Goal: Task Accomplishment & Management: Use online tool/utility

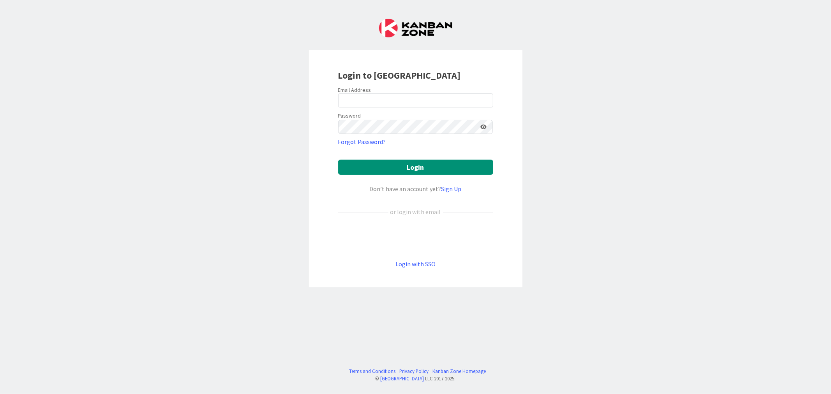
drag, startPoint x: 380, startPoint y: 114, endPoint x: 380, endPoint y: 107, distance: 7.4
click at [381, 114] on div "Password" at bounding box center [415, 122] width 155 height 23
click at [379, 104] on input "email" at bounding box center [415, 101] width 155 height 14
type input "[EMAIL_ADDRESS][DOMAIN_NAME]"
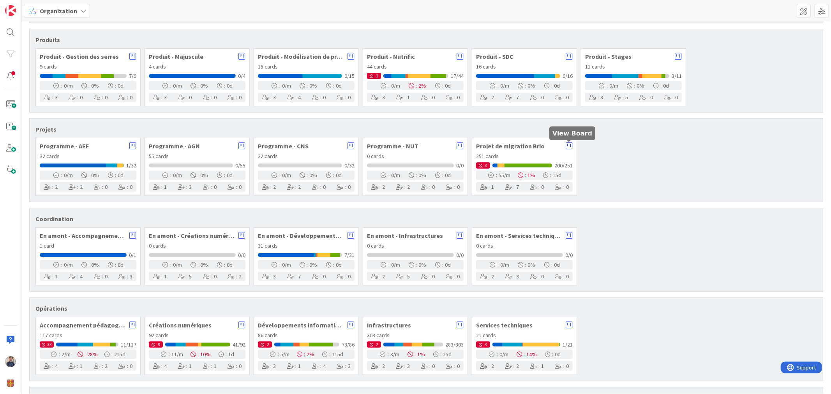
scroll to position [103, 0]
click at [570, 145] on icon at bounding box center [569, 147] width 7 height 8
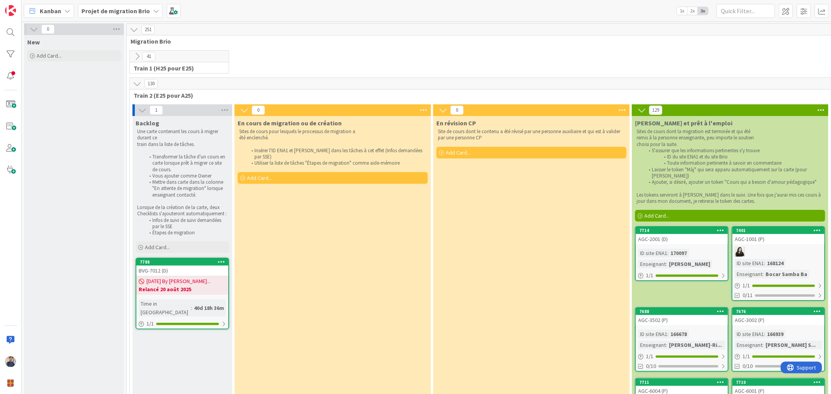
click at [44, 10] on span "Kanban" at bounding box center [50, 10] width 21 height 9
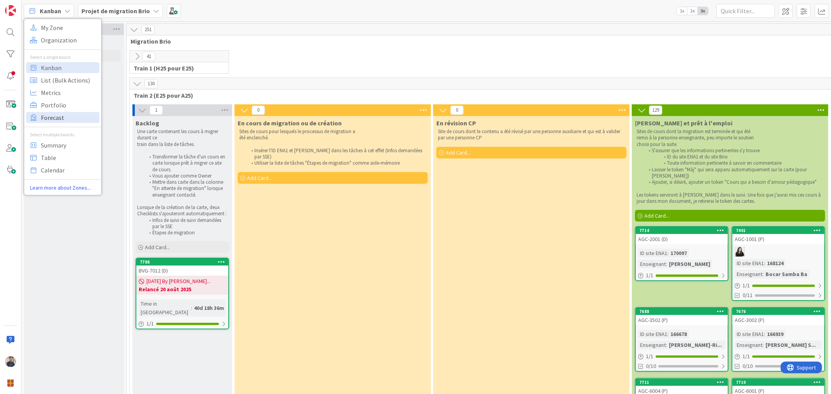
click at [55, 117] on span "Forecast" at bounding box center [69, 117] width 56 height 12
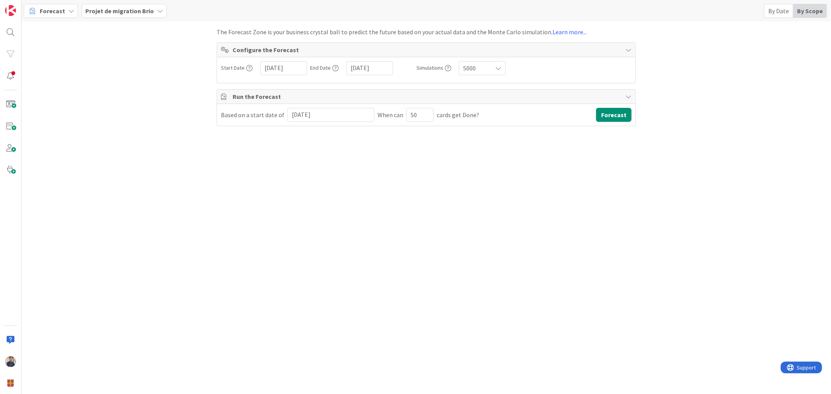
click at [50, 11] on span "Forecast" at bounding box center [52, 10] width 25 height 9
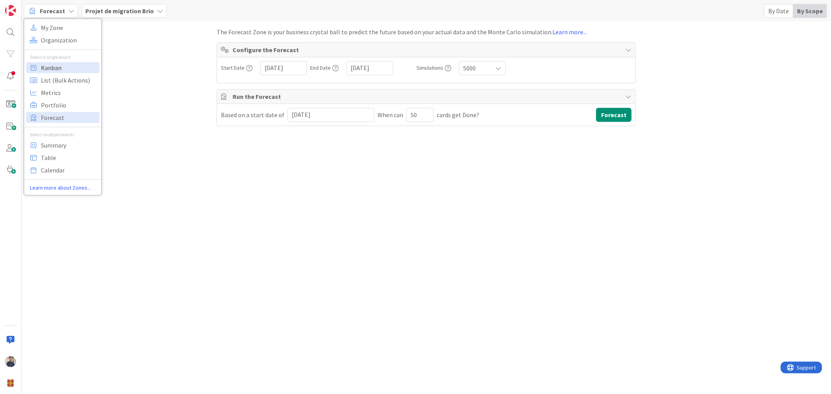
click at [72, 65] on span "Kanban" at bounding box center [69, 68] width 56 height 12
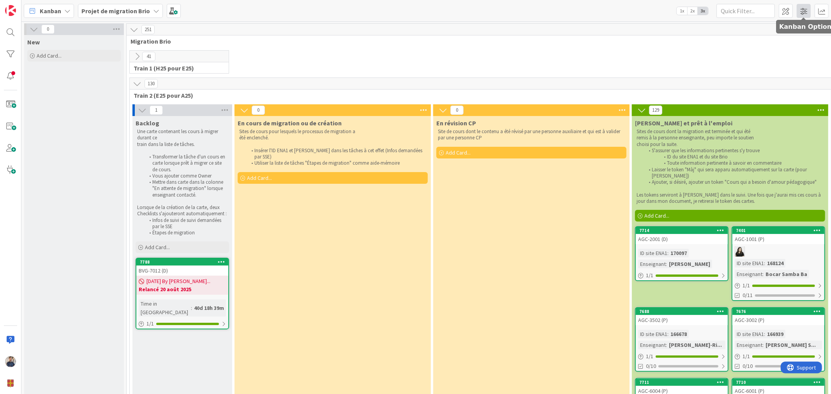
click at [804, 9] on span at bounding box center [804, 11] width 14 height 14
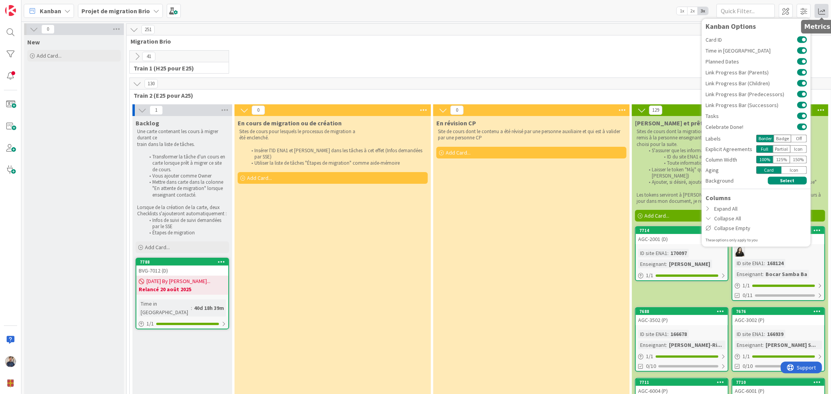
click at [820, 10] on span at bounding box center [822, 11] width 14 height 14
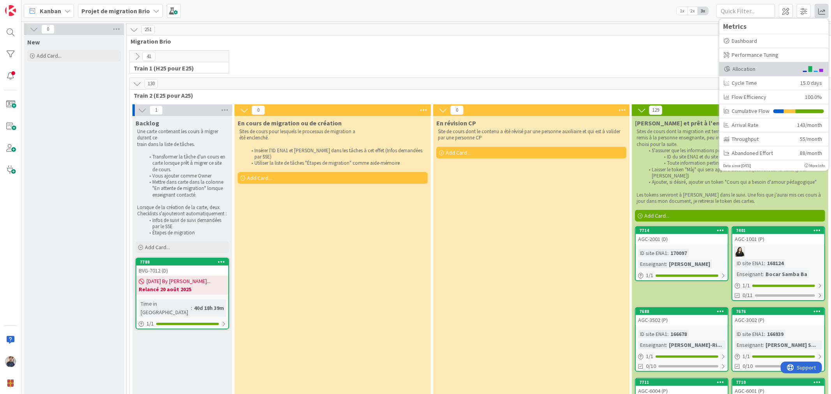
click at [755, 67] on div "Allocation" at bounding box center [761, 69] width 74 height 8
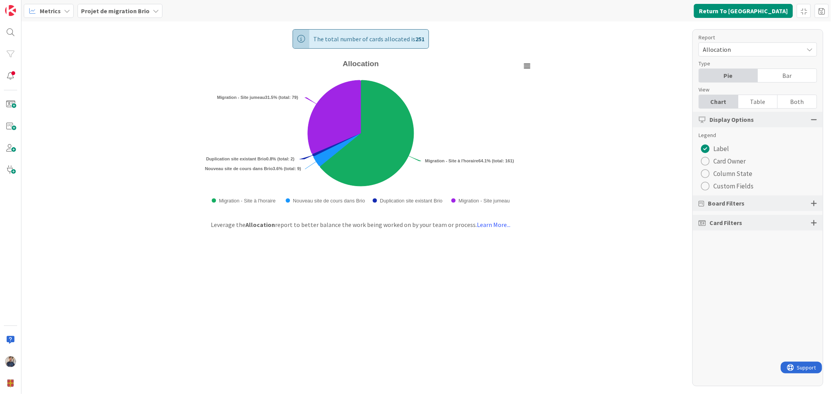
click at [779, 80] on div "Bar" at bounding box center [787, 75] width 59 height 13
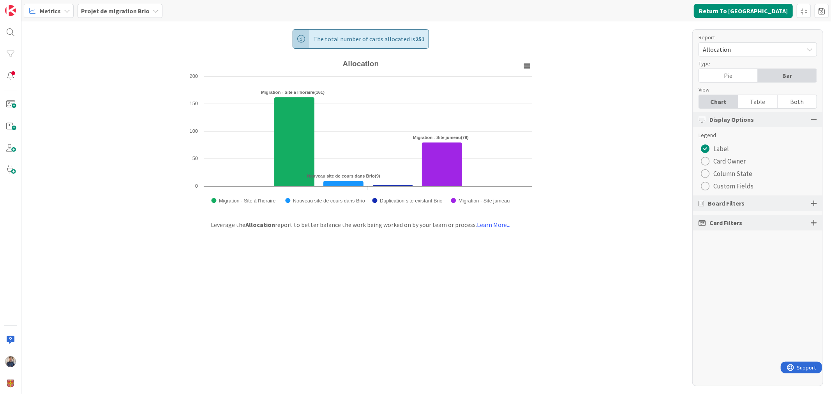
click at [754, 49] on span "Allocation" at bounding box center [751, 49] width 97 height 11
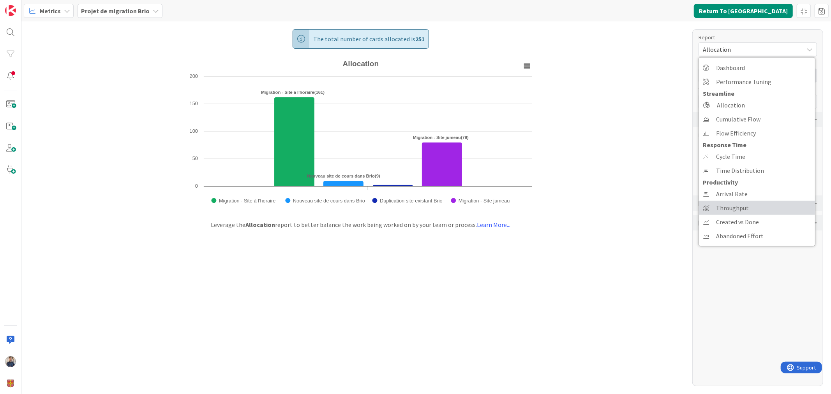
click at [747, 205] on span "Throughput" at bounding box center [732, 208] width 33 height 12
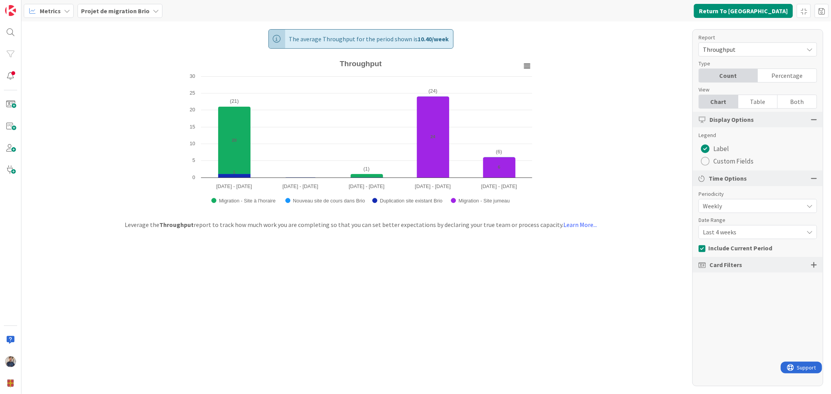
click at [755, 212] on span "Last 4 weeks" at bounding box center [751, 206] width 97 height 11
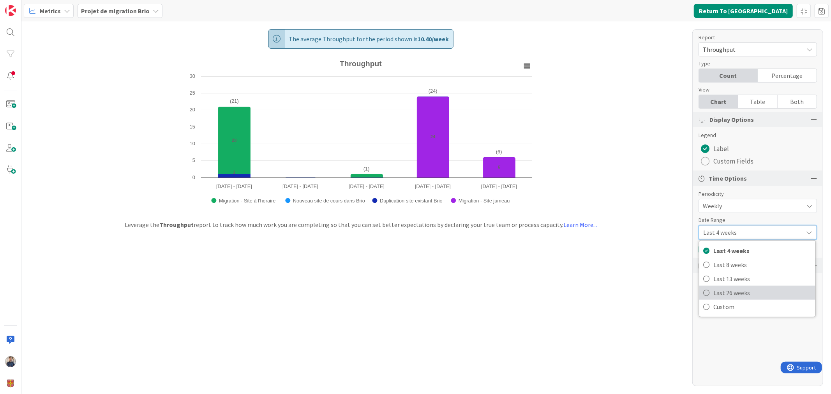
click at [753, 294] on span "Last 26 weeks" at bounding box center [763, 293] width 98 height 12
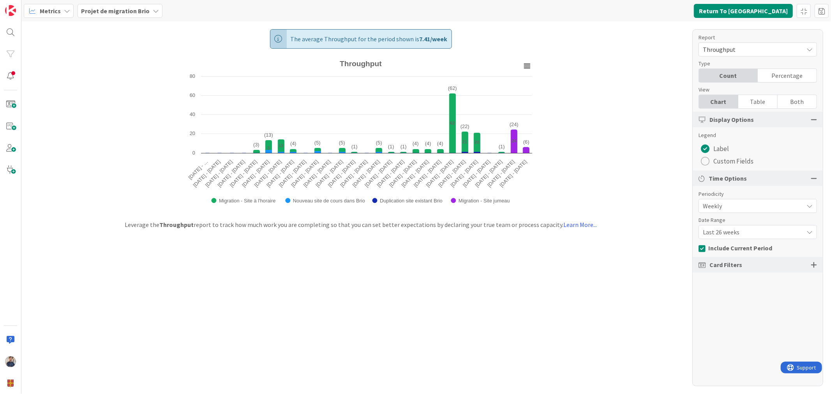
click at [753, 212] on span "Last 26 weeks" at bounding box center [751, 206] width 97 height 11
click at [753, 284] on span "Last 13 weeks" at bounding box center [763, 279] width 98 height 12
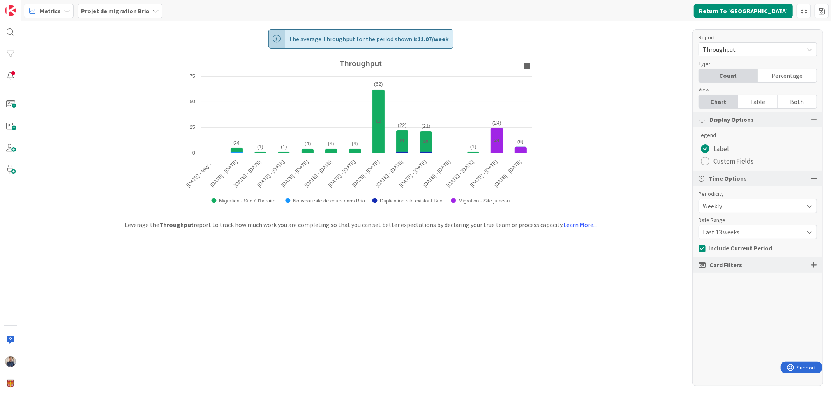
click at [729, 212] on span "Last 13 weeks" at bounding box center [751, 206] width 97 height 11
click at [731, 265] on span "Last 8 weeks" at bounding box center [763, 265] width 98 height 12
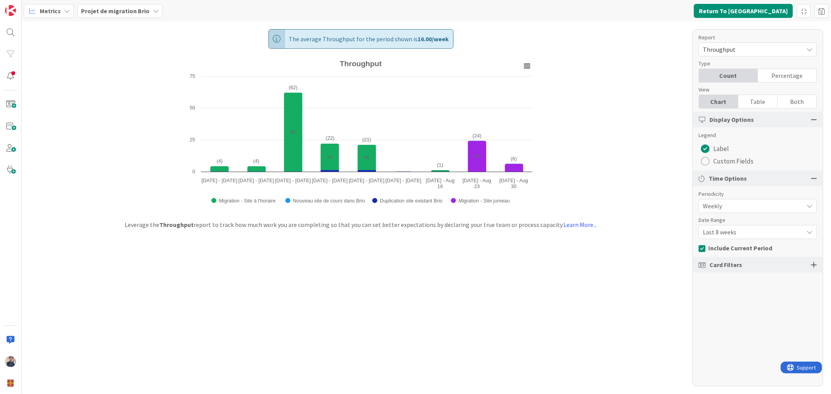
click at [607, 275] on div "The average Throughput for the period shown is 16.00 / week Created with Highch…" at bounding box center [426, 207] width 810 height 373
click at [624, 54] on div "The average Throughput for the period shown is 16.00 / week Created with Highch…" at bounding box center [426, 207] width 810 height 373
click at [764, 50] on span "Throughput" at bounding box center [751, 49] width 97 height 11
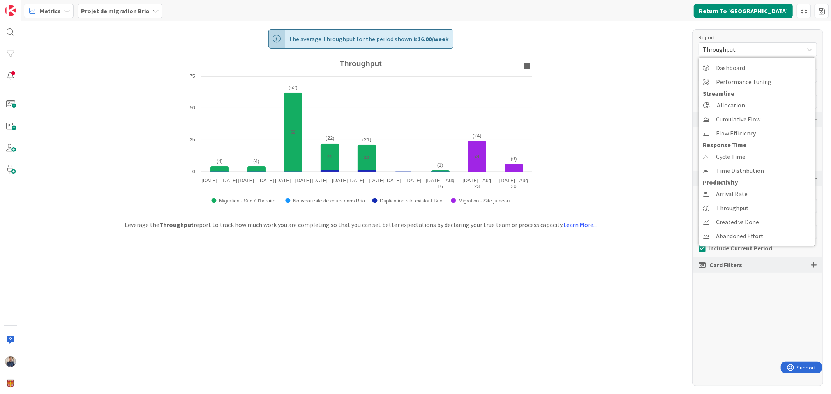
click at [41, 16] on div "Metrics" at bounding box center [49, 11] width 50 height 14
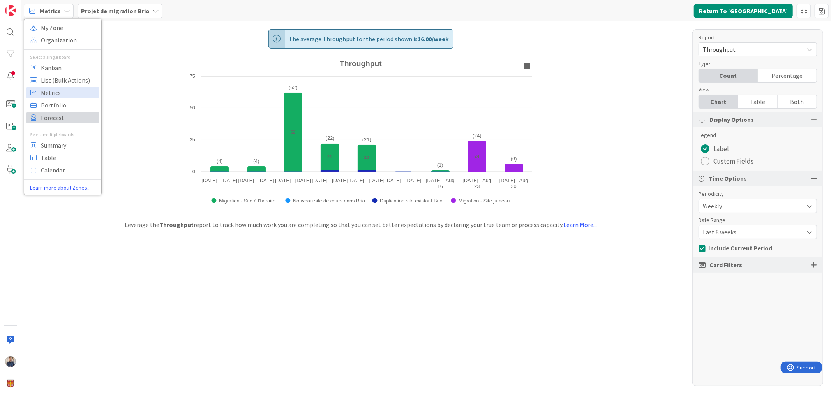
click at [51, 115] on span "Forecast" at bounding box center [69, 117] width 56 height 12
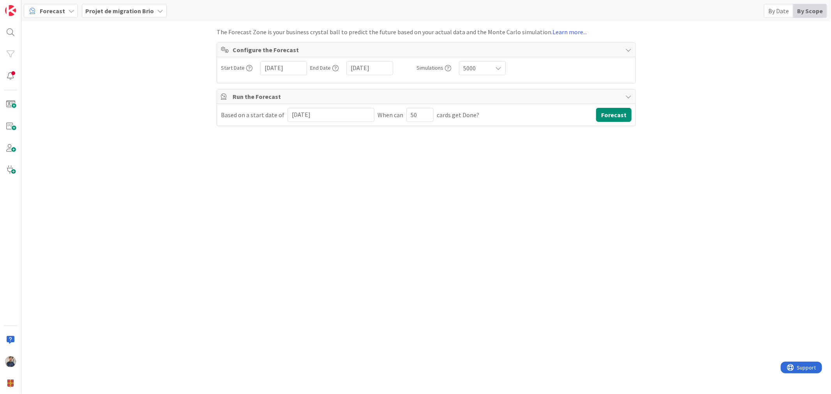
click at [95, 12] on b "Projet de migration Brio" at bounding box center [119, 11] width 69 height 8
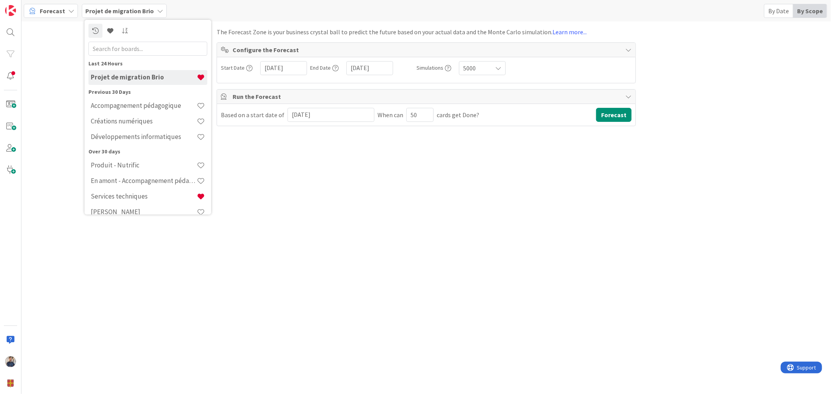
click at [63, 10] on div "Forecast" at bounding box center [51, 11] width 54 height 14
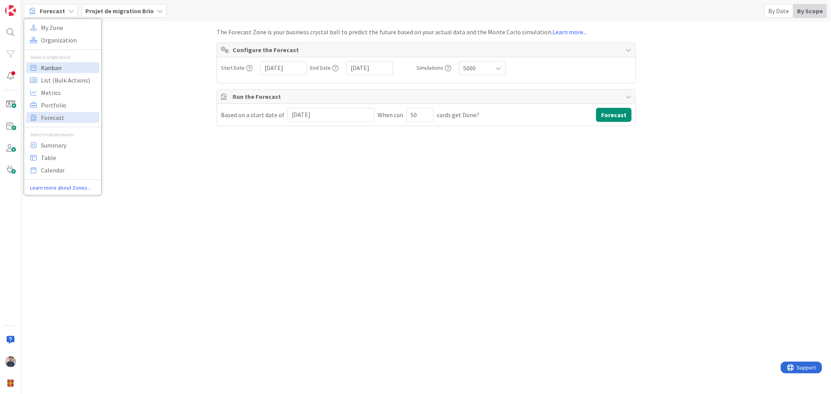
click at [59, 65] on span "Kanban" at bounding box center [69, 68] width 56 height 12
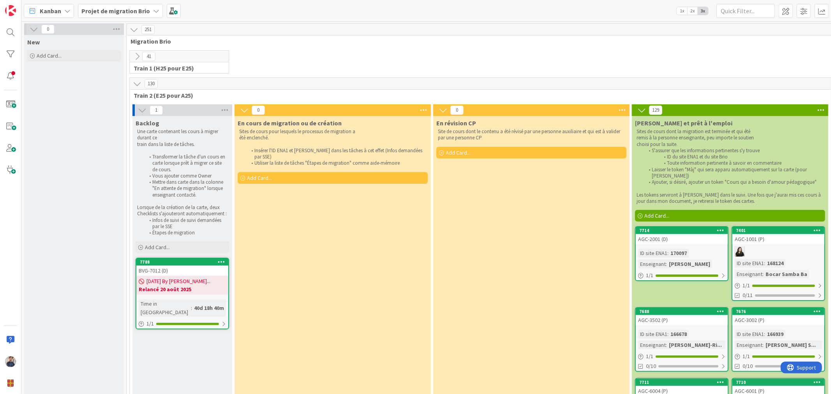
click at [135, 83] on icon at bounding box center [137, 84] width 9 height 9
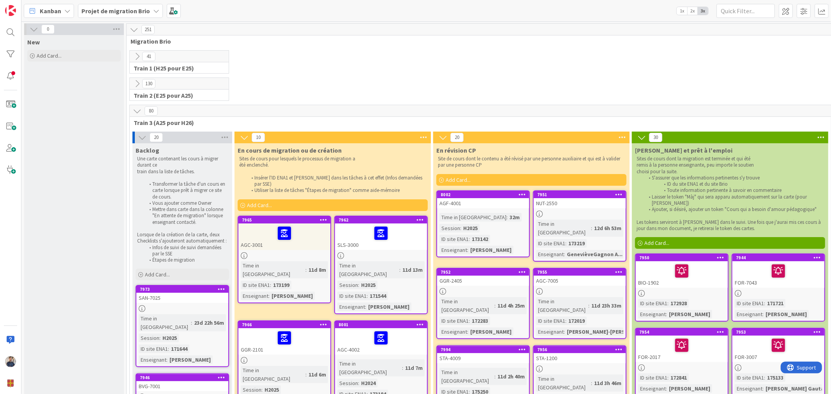
click at [69, 10] on icon at bounding box center [67, 11] width 6 height 6
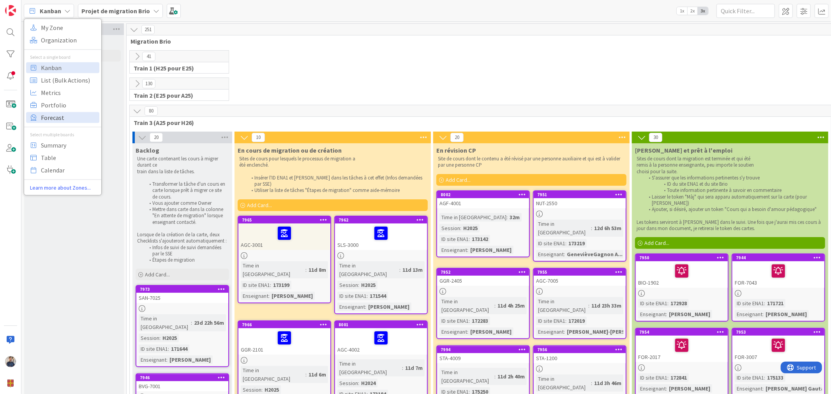
click at [71, 118] on span "Forecast" at bounding box center [69, 117] width 56 height 12
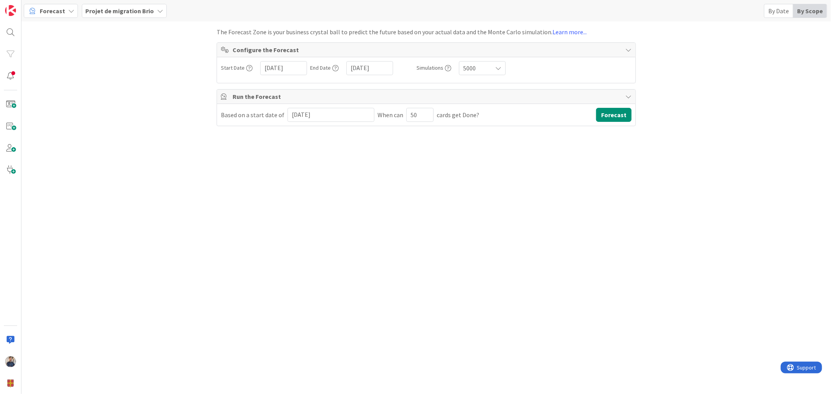
click at [342, 120] on input "[DATE]" at bounding box center [331, 114] width 78 height 13
click at [487, 154] on div "The Forecast Zone is your business crystal ball to predict the future based on …" at bounding box center [426, 205] width 419 height 369
click at [58, 8] on span "Forecast" at bounding box center [52, 10] width 25 height 9
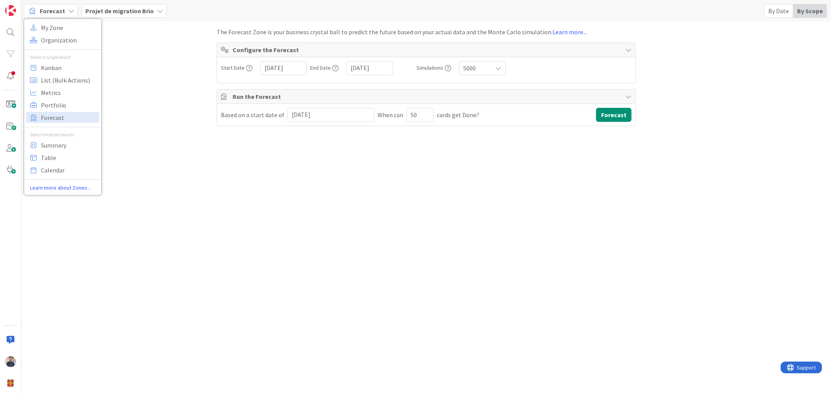
click at [231, 184] on div "The Forecast Zone is your business crystal ball to predict the future based on …" at bounding box center [426, 205] width 419 height 369
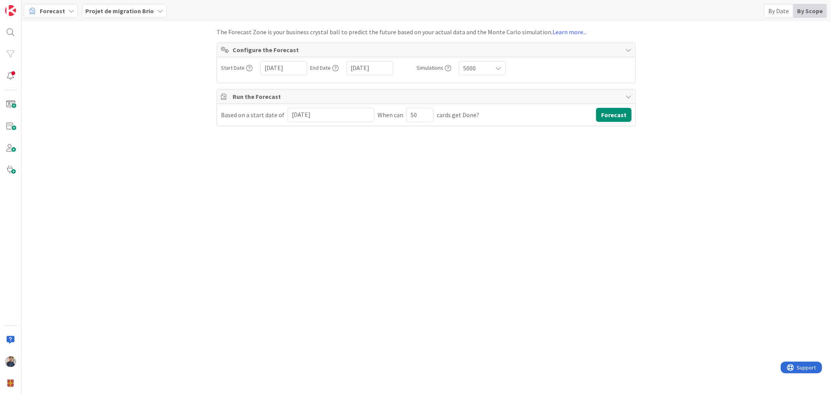
click at [62, 14] on span "Forecast" at bounding box center [52, 10] width 25 height 9
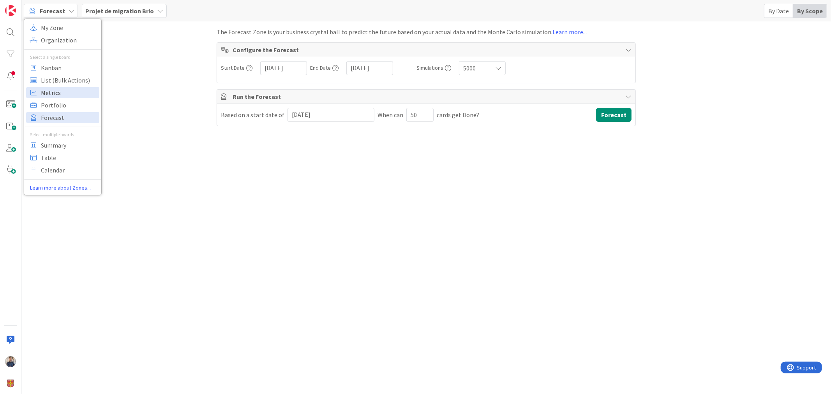
click at [71, 90] on span "Metrics" at bounding box center [69, 93] width 56 height 12
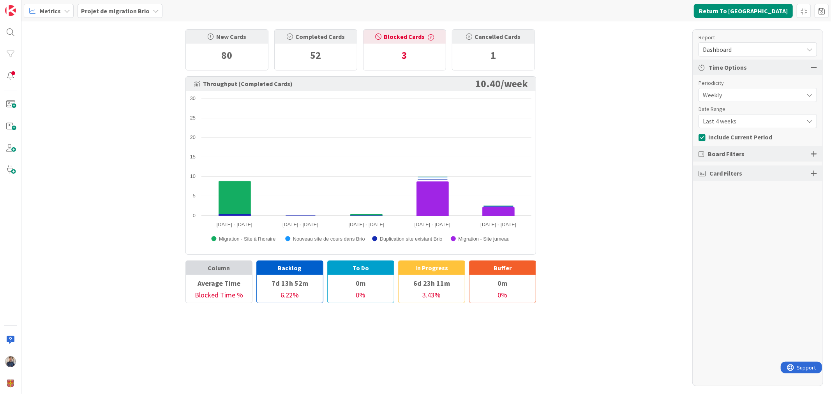
click at [744, 46] on span "Dashboard" at bounding box center [751, 49] width 97 height 11
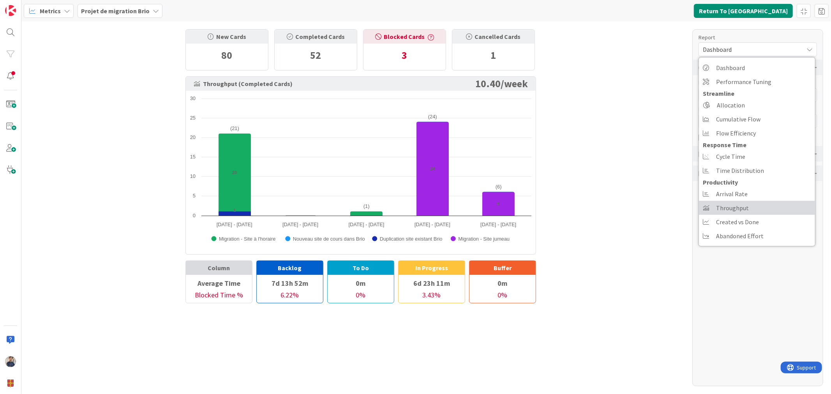
click at [749, 207] on link "Throughput" at bounding box center [757, 208] width 116 height 14
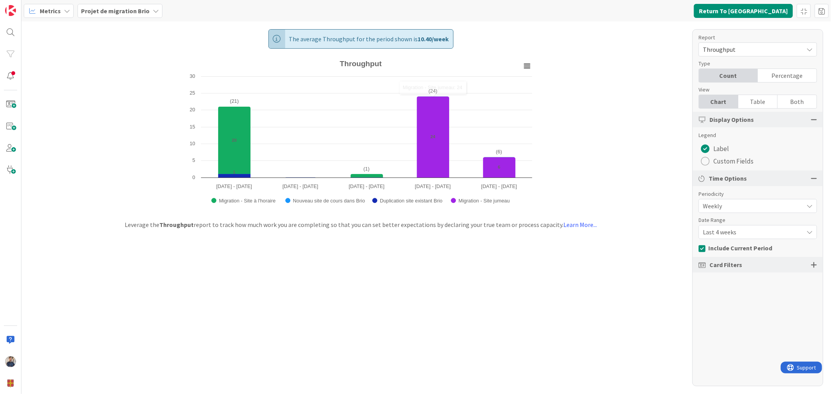
click at [55, 14] on span "Metrics" at bounding box center [50, 10] width 21 height 9
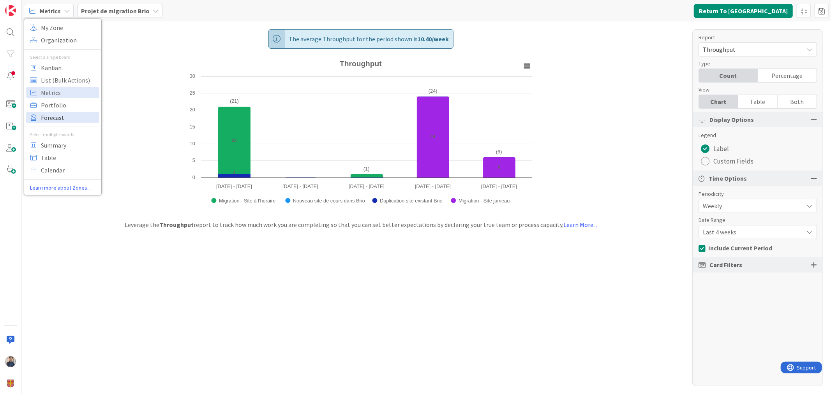
click at [73, 115] on span "Forecast" at bounding box center [69, 117] width 56 height 12
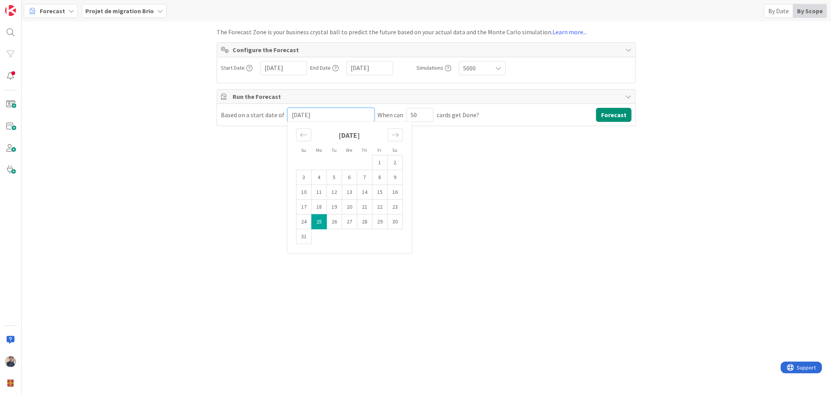
click at [316, 115] on input "[DATE]" at bounding box center [331, 114] width 78 height 13
click at [300, 209] on td "17" at bounding box center [304, 207] width 15 height 15
type input "[DATE]"
click at [496, 65] on icon at bounding box center [498, 68] width 6 height 6
click at [493, 102] on span "10000" at bounding box center [509, 101] width 71 height 12
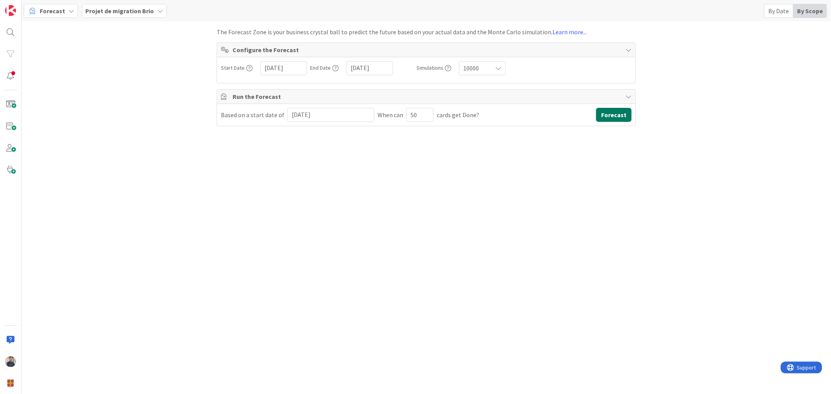
click at [614, 115] on button "Forecast" at bounding box center [613, 115] width 35 height 14
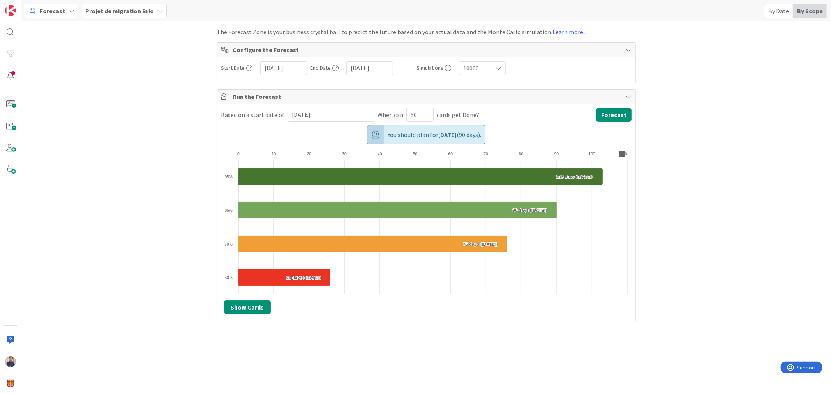
click at [714, 176] on div "The Forecast Zone is your business crystal ball to predict the future based on …" at bounding box center [426, 205] width 810 height 369
